Goal: Information Seeking & Learning: Understand process/instructions

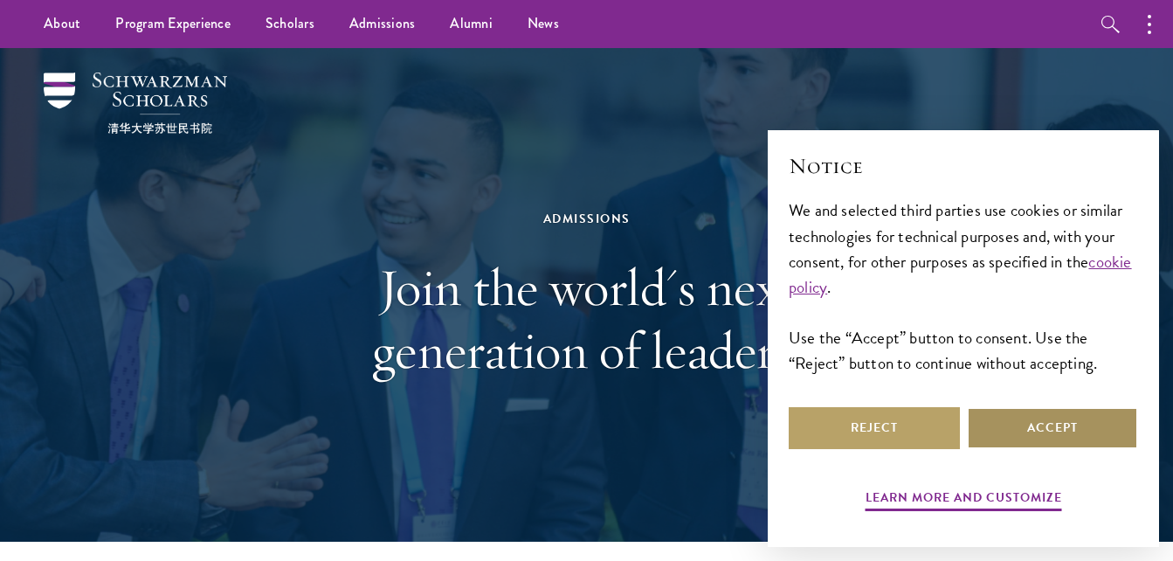
click at [1052, 441] on button "Accept" at bounding box center [1052, 428] width 171 height 42
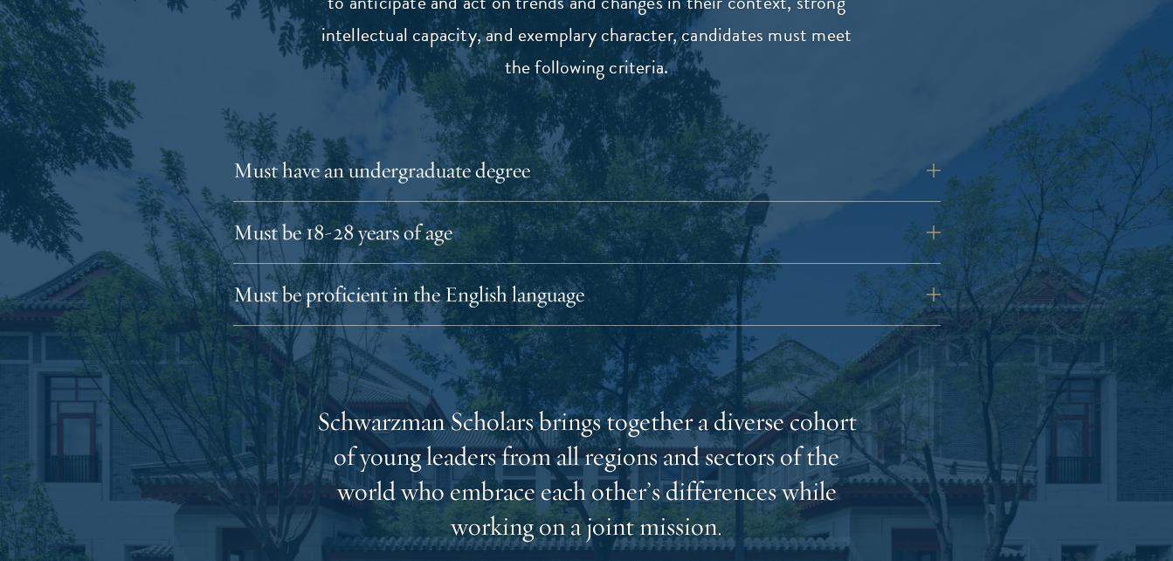
scroll to position [2408, 0]
click at [947, 148] on button "Must have an undergraduate degree" at bounding box center [600, 169] width 708 height 42
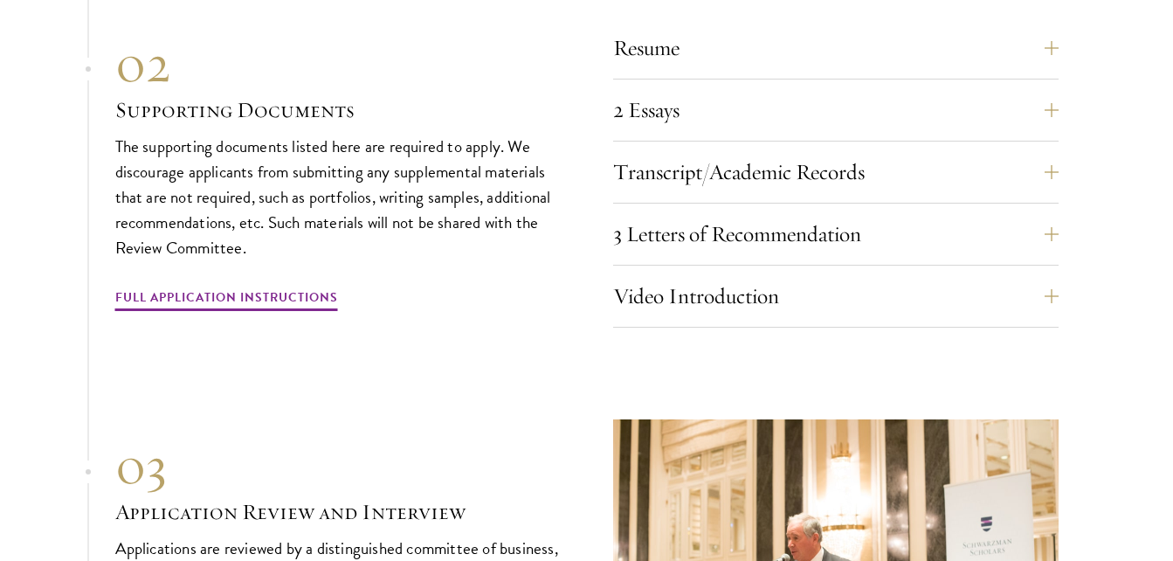
scroll to position [5755, 0]
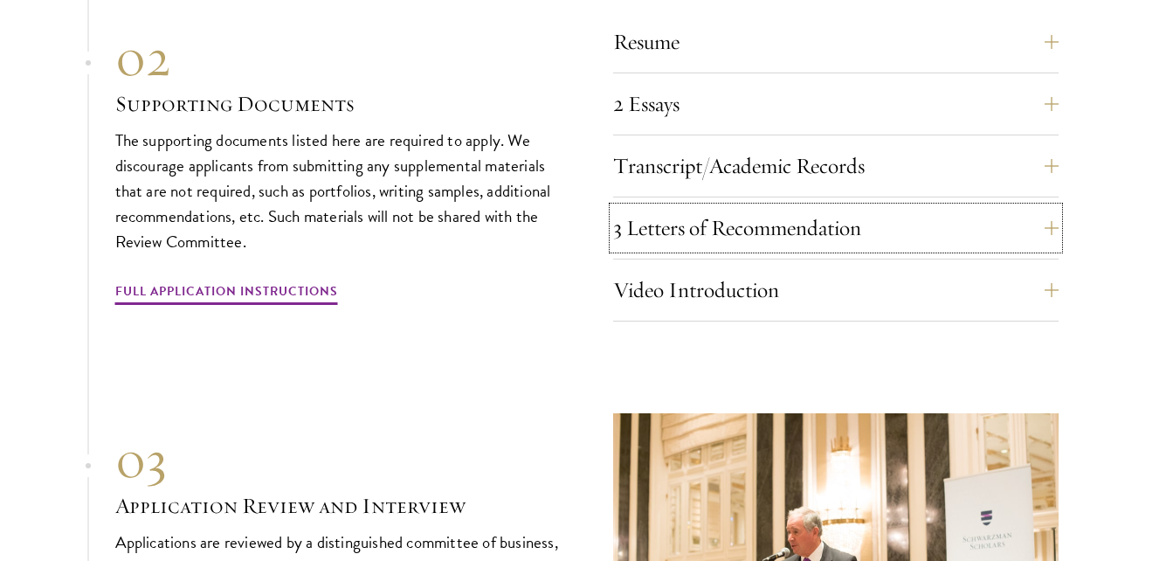
click at [907, 208] on button "3 Letters of Recommendation" at bounding box center [835, 228] width 445 height 42
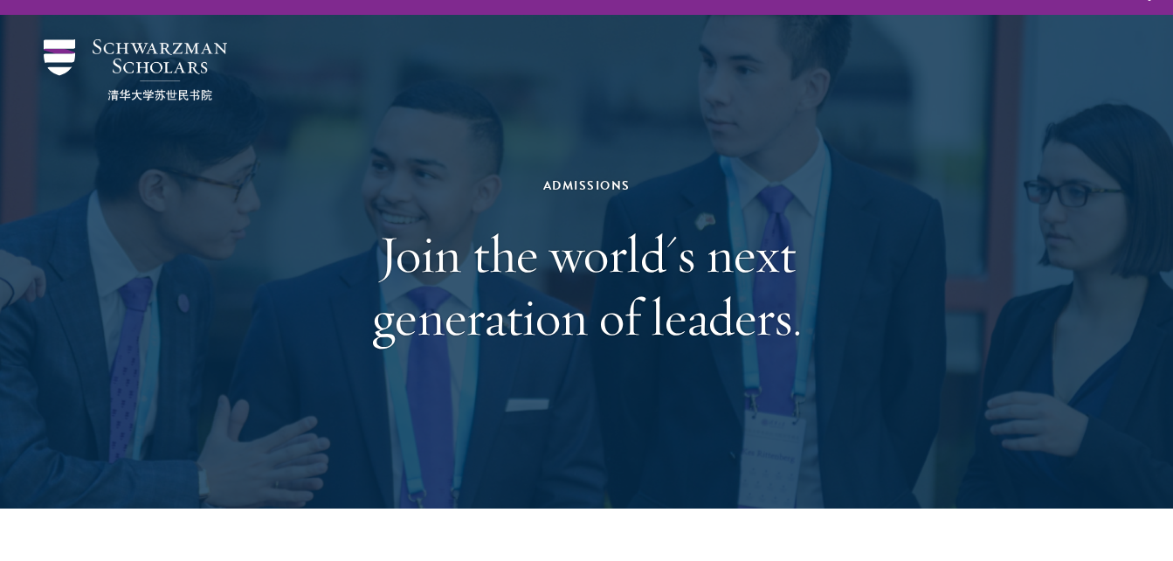
scroll to position [0, 0]
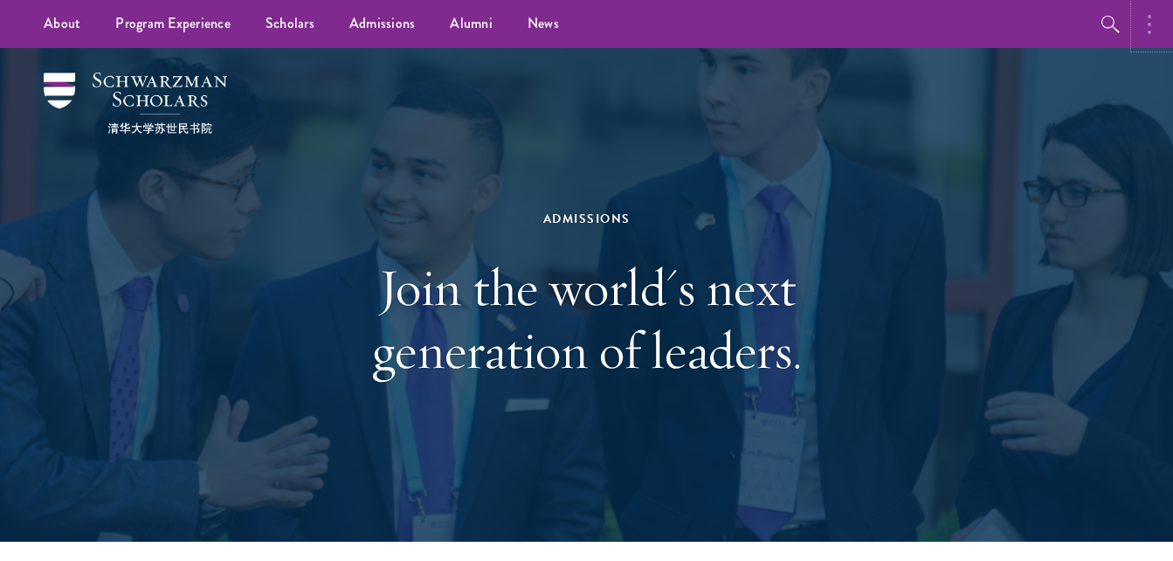
click at [1157, 23] on button "button" at bounding box center [1154, 24] width 38 height 48
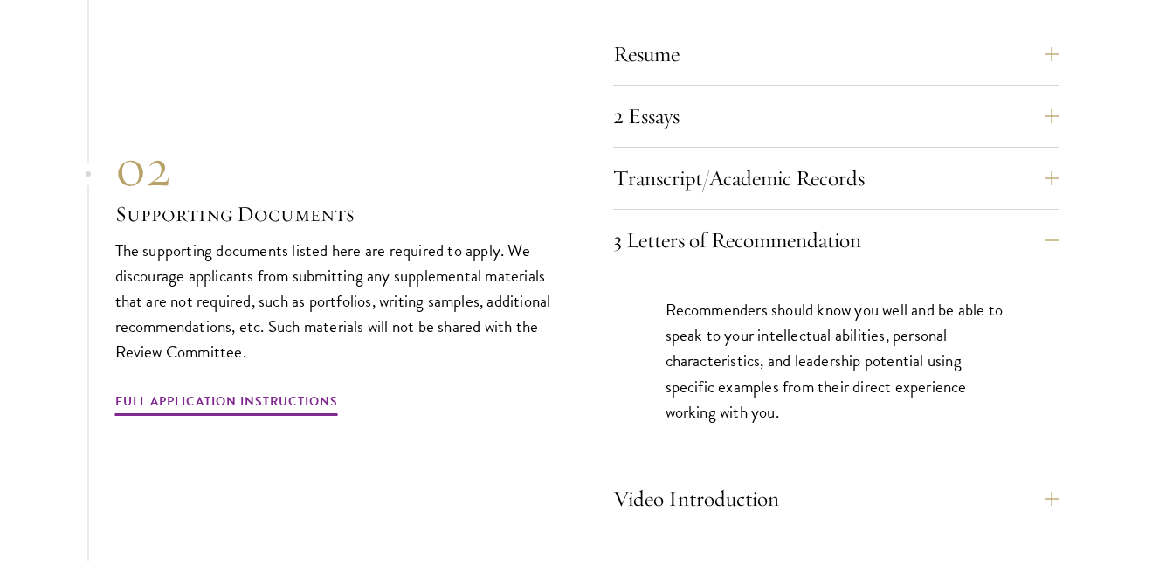
scroll to position [5497, 0]
click at [308, 390] on link "Full Application Instructions" at bounding box center [226, 403] width 223 height 27
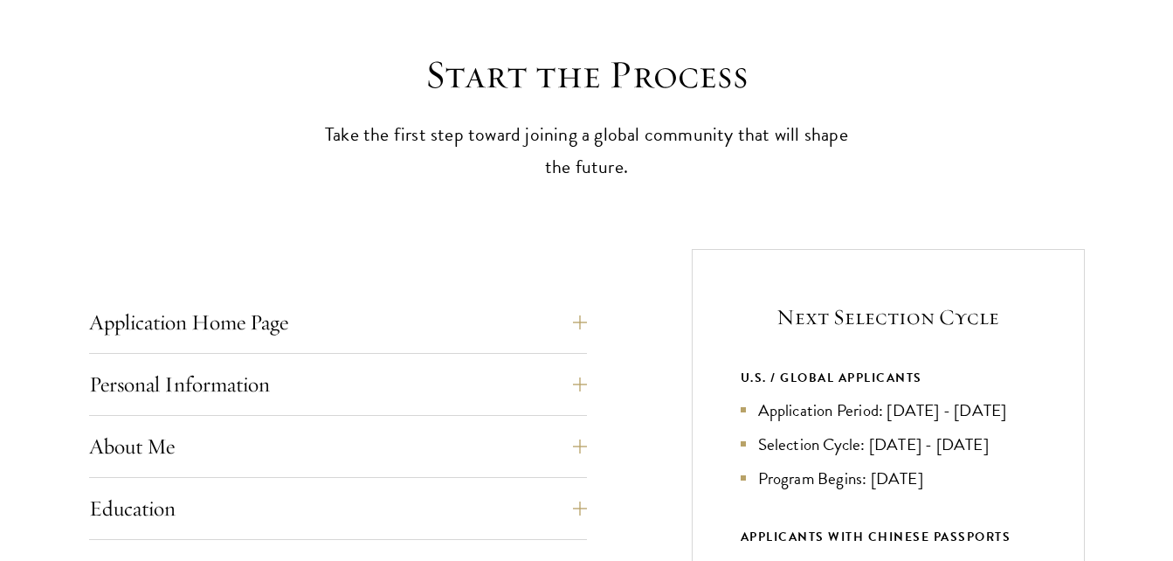
scroll to position [459, 0]
click at [310, 322] on button "Application Home Page" at bounding box center [351, 321] width 498 height 42
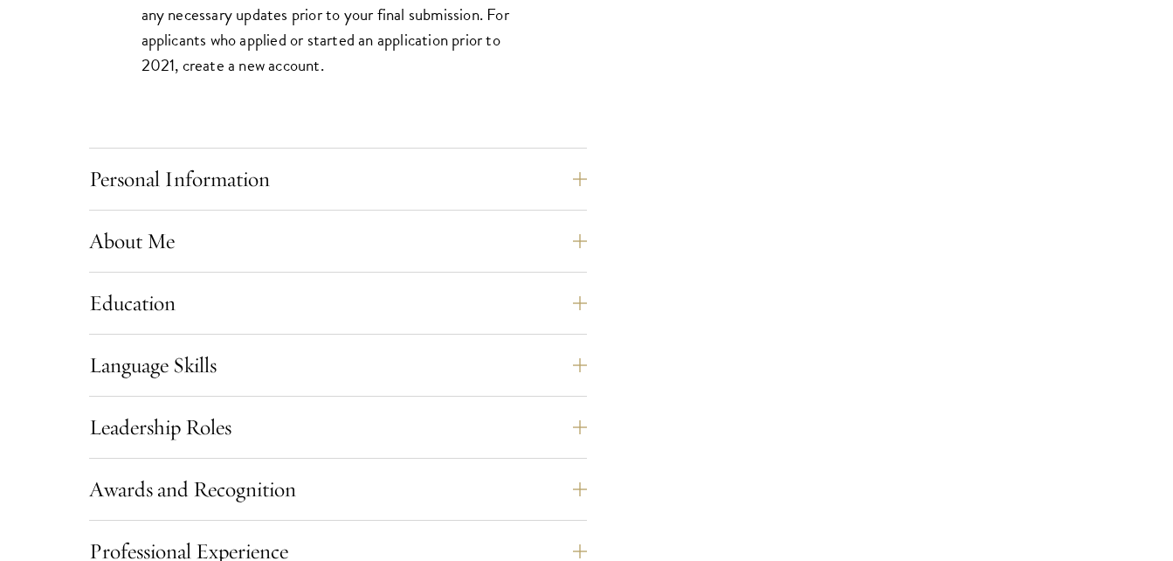
scroll to position [1452, 0]
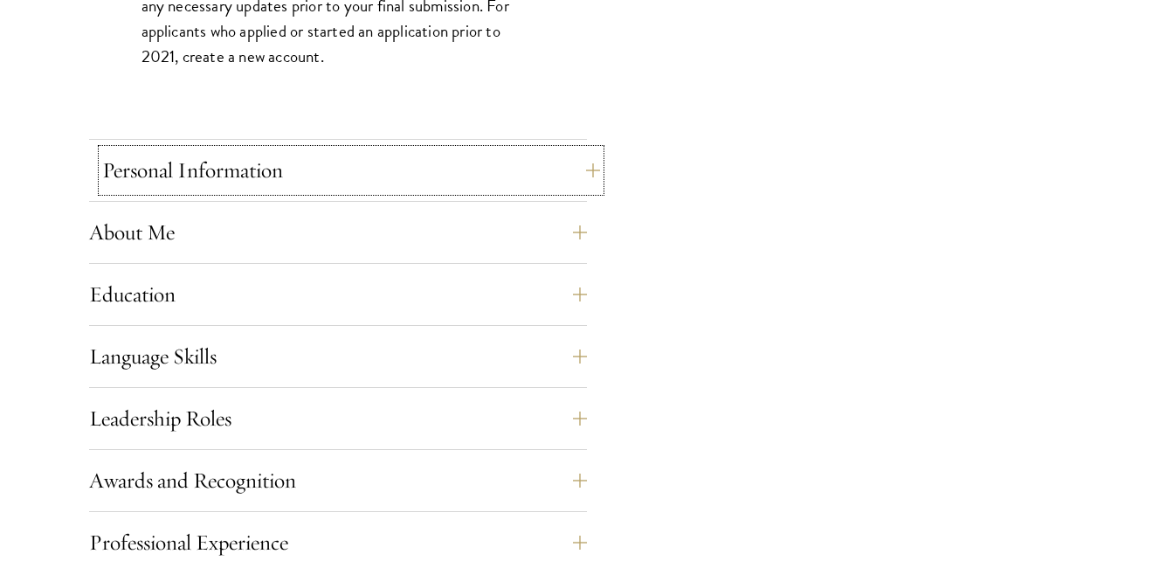
click at [321, 161] on button "Personal Information" at bounding box center [351, 170] width 498 height 42
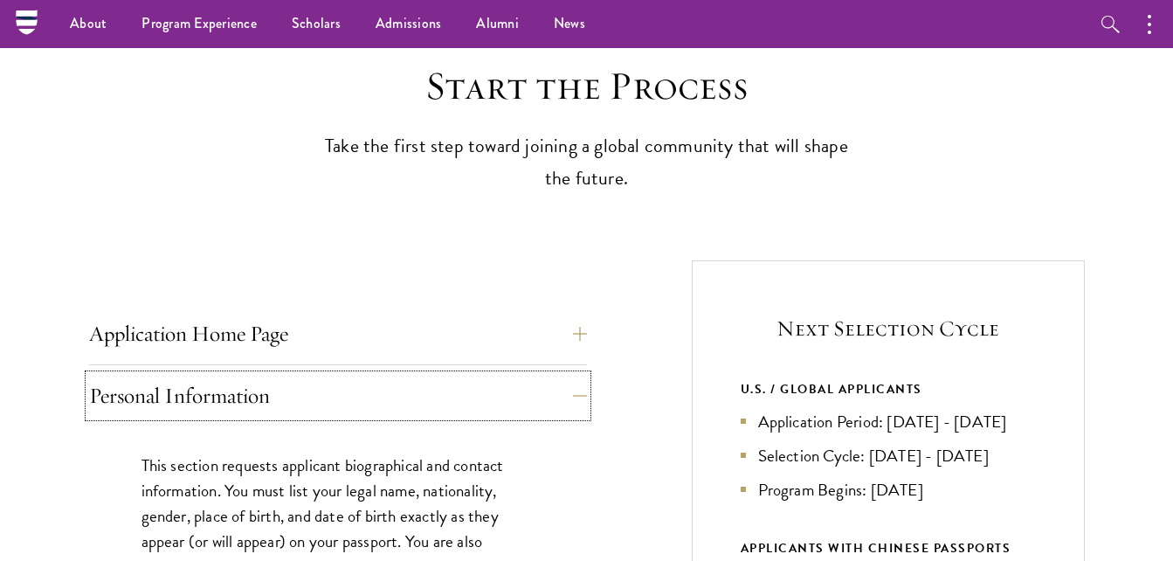
scroll to position [433, 0]
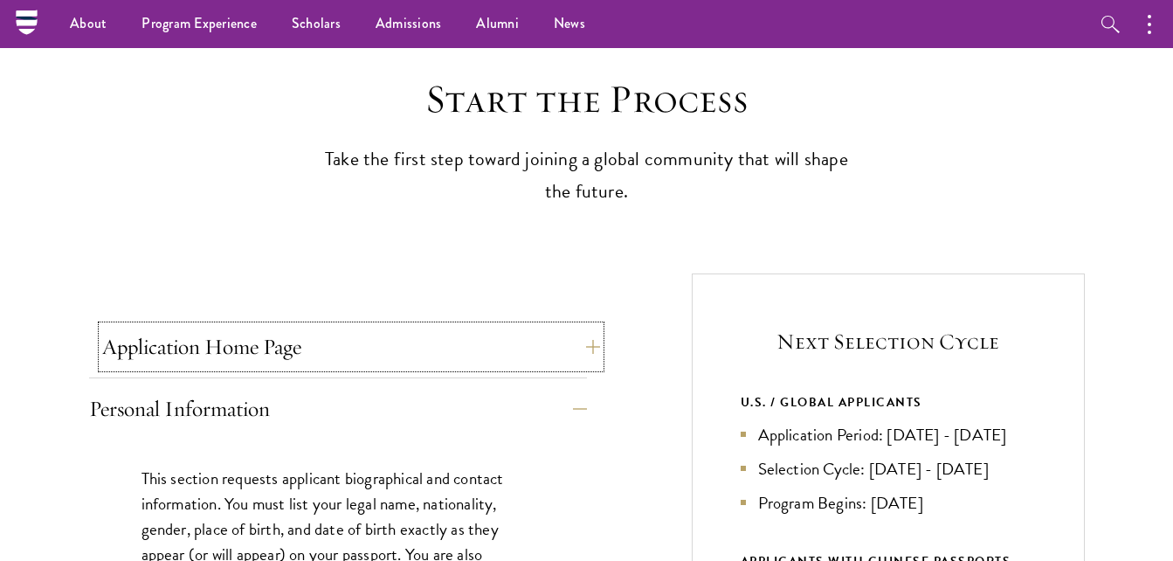
click at [450, 359] on button "Application Home Page" at bounding box center [351, 347] width 498 height 42
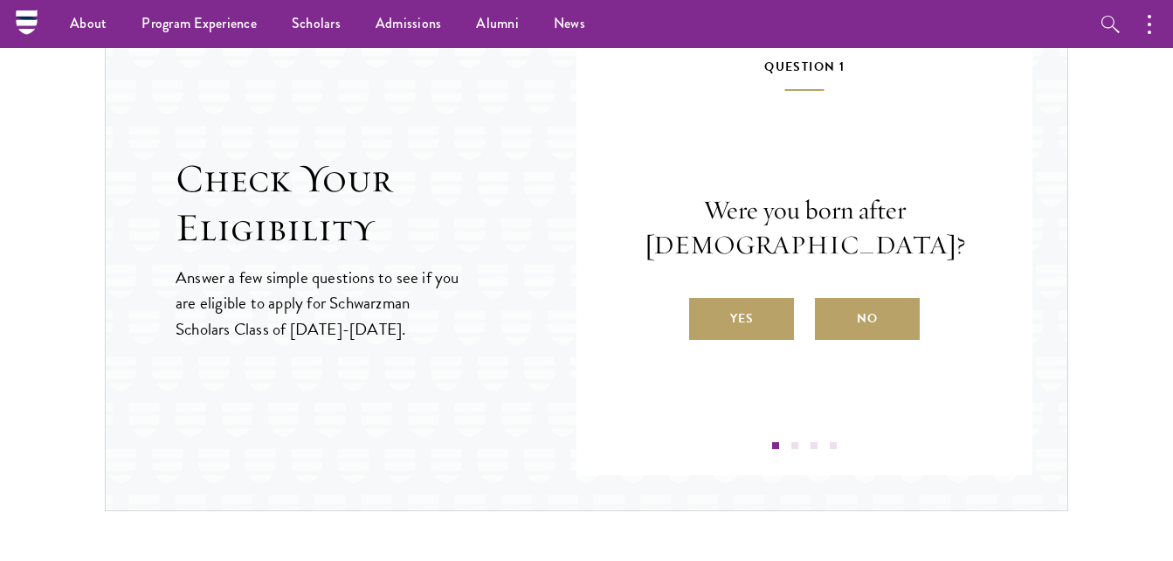
scroll to position [2640, 0]
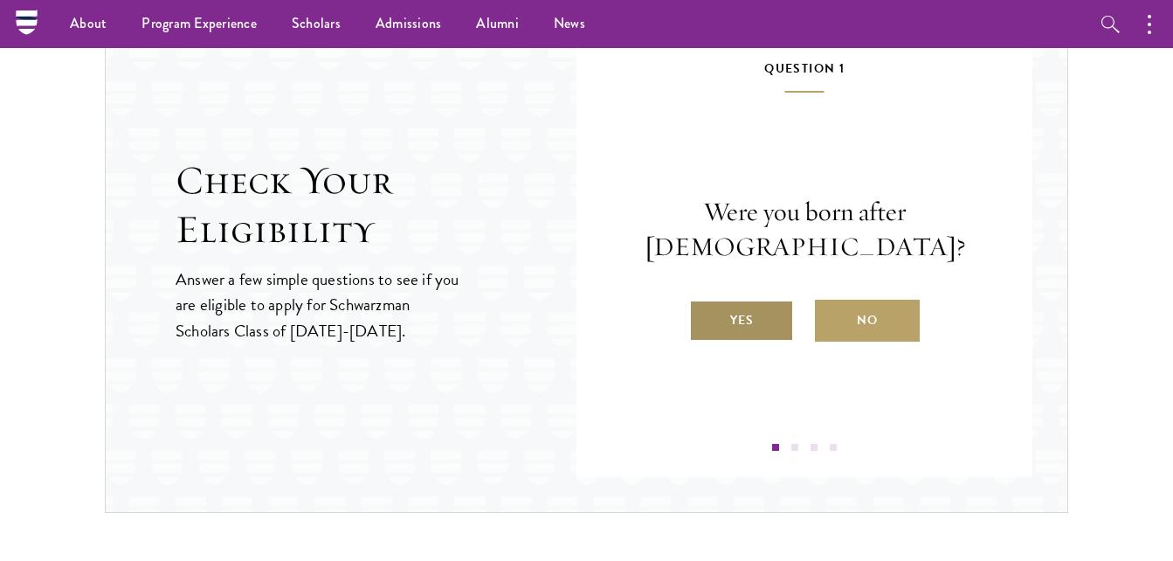
click at [763, 334] on label "Yes" at bounding box center [741, 321] width 105 height 42
click at [705, 317] on input "Yes" at bounding box center [697, 309] width 16 height 16
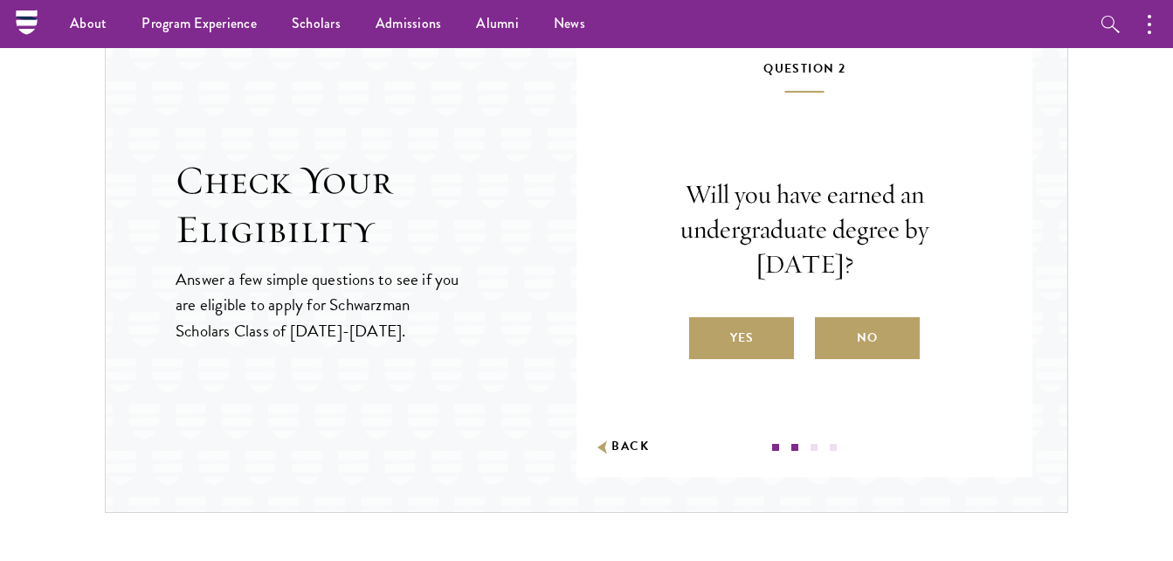
click at [763, 334] on label "Yes" at bounding box center [741, 338] width 105 height 42
click at [705, 334] on input "Yes" at bounding box center [697, 327] width 16 height 16
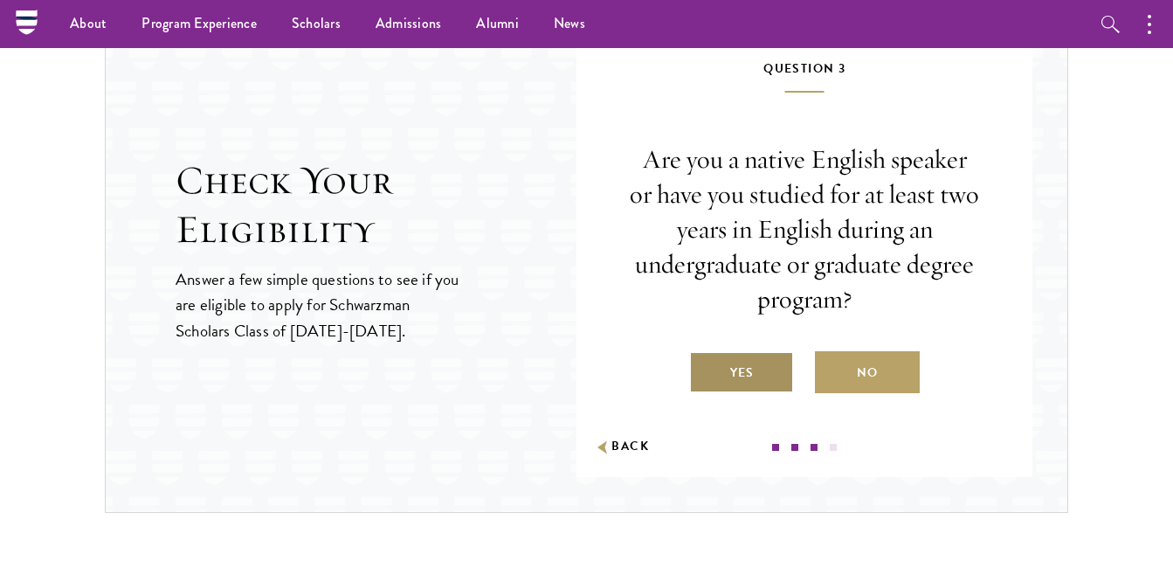
click at [756, 369] on label "Yes" at bounding box center [741, 372] width 105 height 42
click at [705, 369] on input "Yes" at bounding box center [697, 362] width 16 height 16
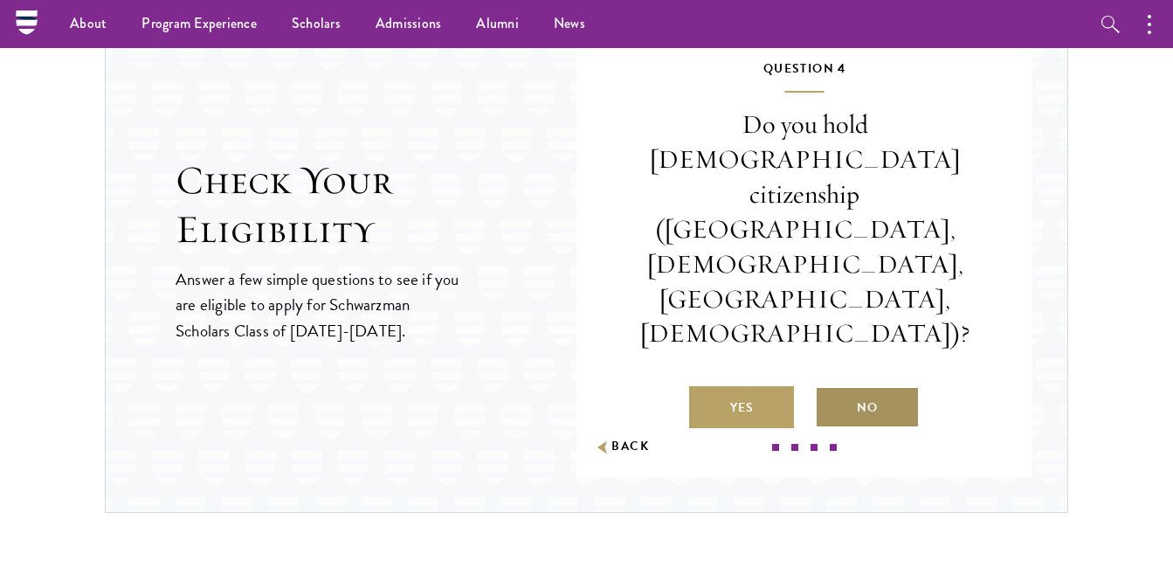
click at [864, 386] on label "No" at bounding box center [867, 407] width 105 height 42
click at [831, 389] on input "No" at bounding box center [823, 397] width 16 height 16
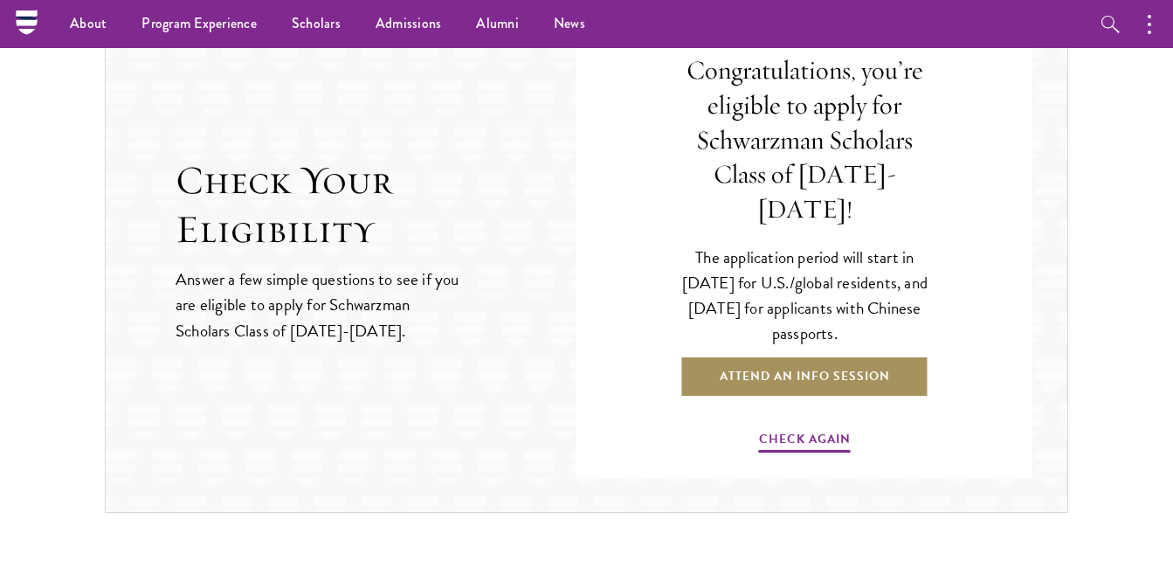
click at [821, 365] on link "Attend an Info Session" at bounding box center [804, 377] width 249 height 42
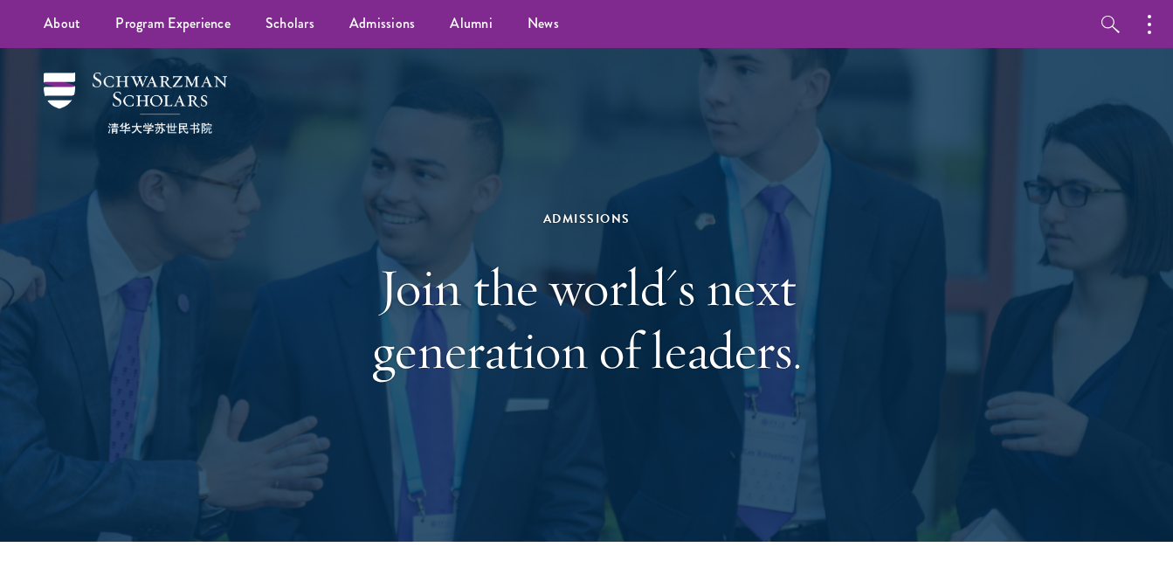
click at [609, 221] on div "Admissions" at bounding box center [587, 219] width 603 height 22
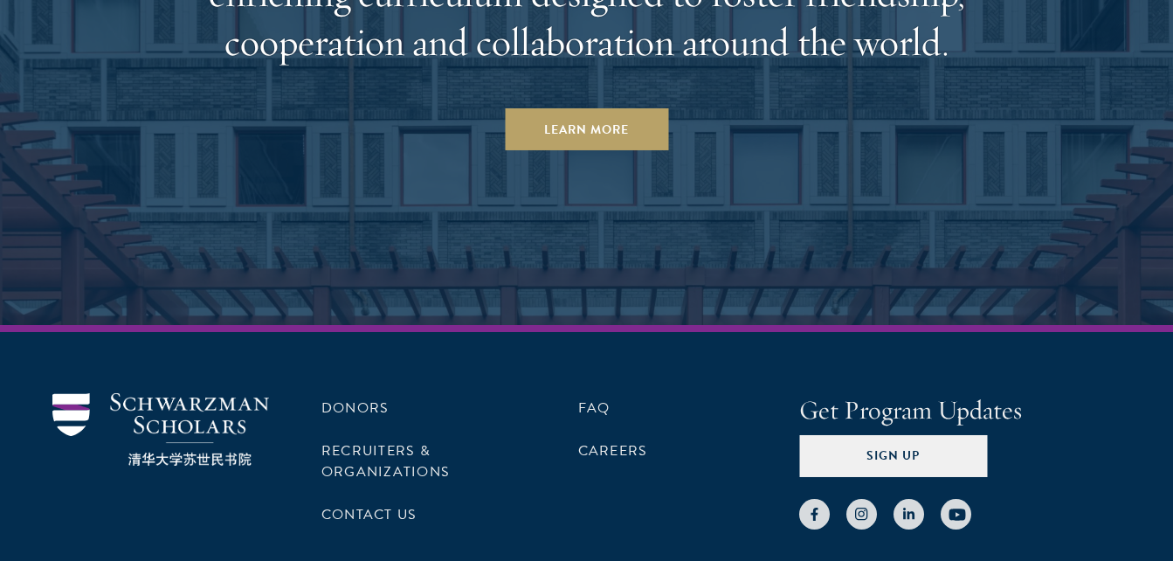
scroll to position [8614, 0]
